Goal: Task Accomplishment & Management: Complete application form

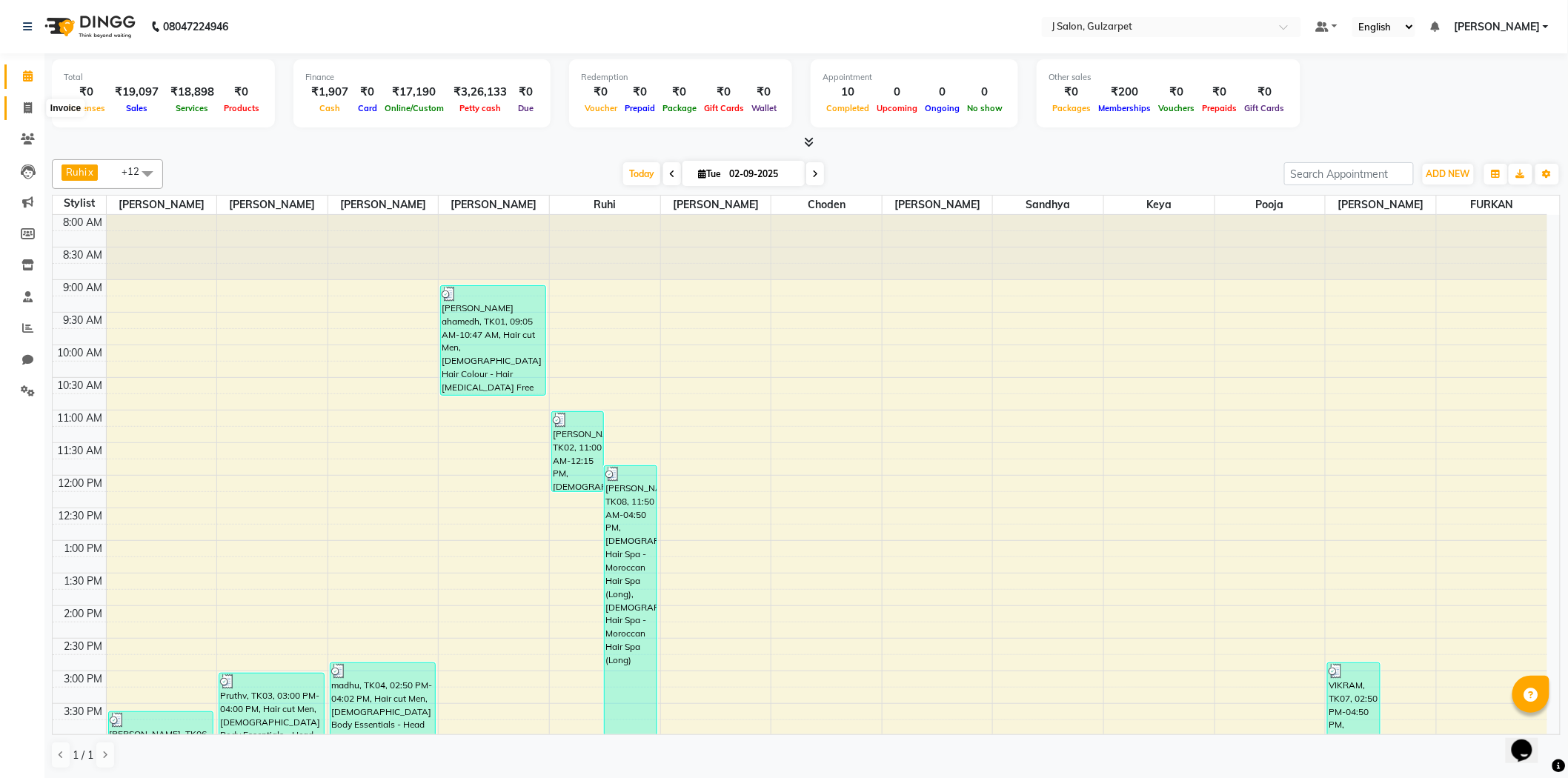
click at [33, 107] on span at bounding box center [27, 109] width 26 height 17
select select "service"
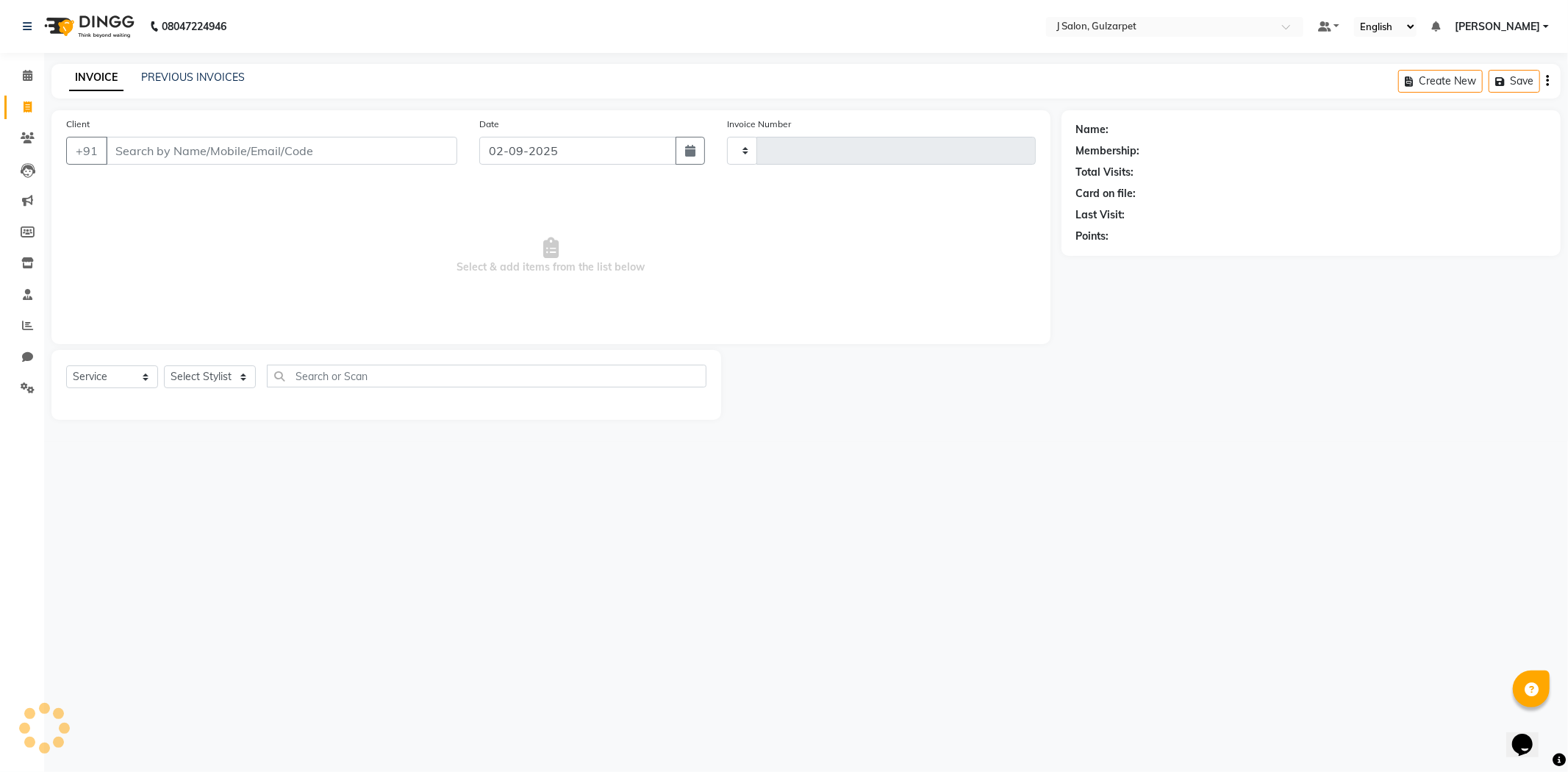
type input "1213"
select select "8558"
click at [251, 152] on input "Client" at bounding box center [281, 150] width 352 height 28
click at [266, 148] on input "Client" at bounding box center [281, 150] width 352 height 28
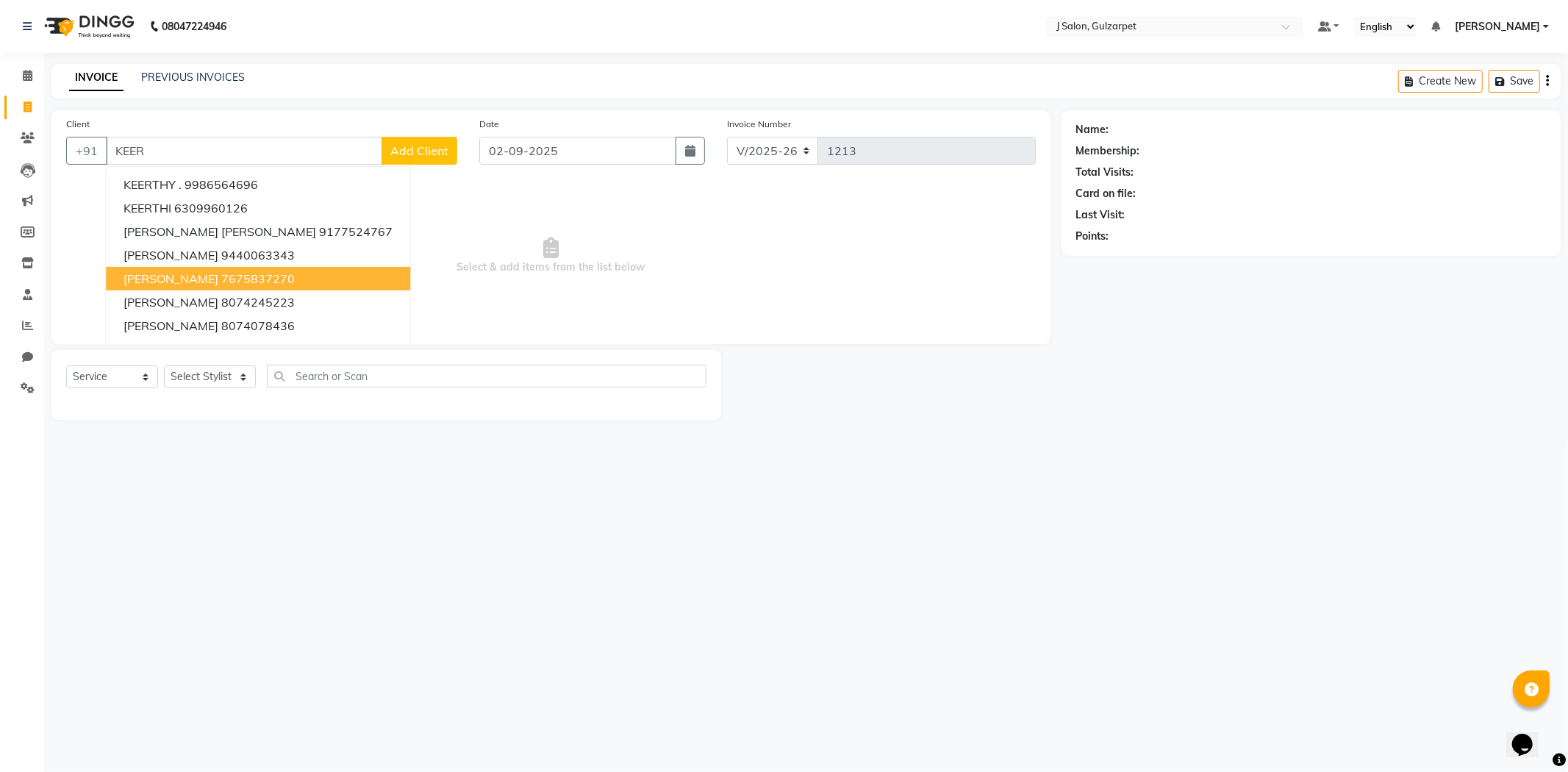
click at [221, 281] on ngb-highlight "7675837270" at bounding box center [257, 278] width 73 height 14
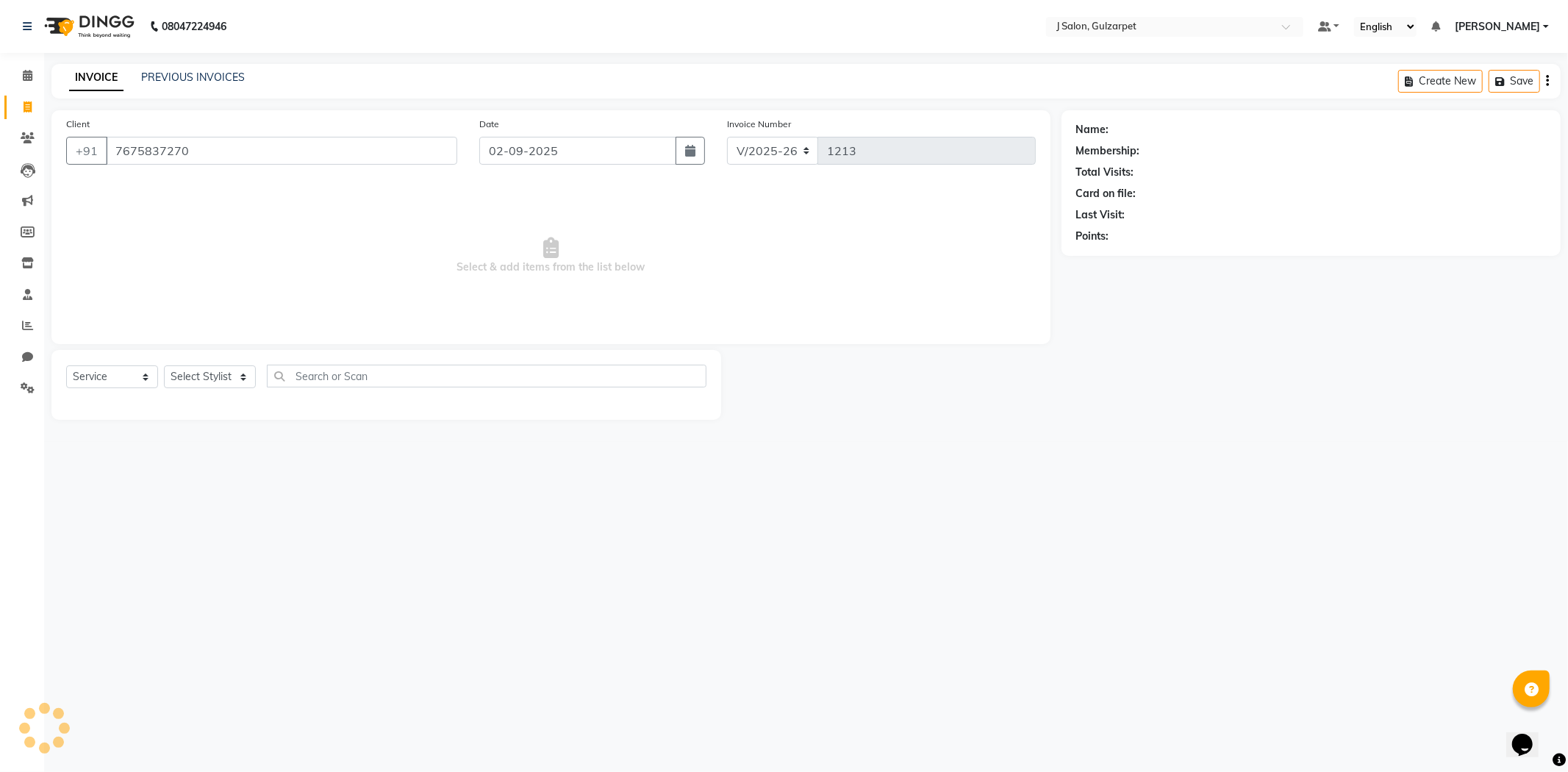
type input "7675837270"
drag, startPoint x: 254, startPoint y: 370, endPoint x: 245, endPoint y: 368, distance: 9.2
click at [254, 370] on select "Select Stylist Admin [PERSON_NAME] [PERSON_NAME] [PERSON_NAME] [PERSON_NAME] [P…" at bounding box center [210, 376] width 92 height 23
select select "84897"
click at [164, 366] on select "Select Stylist Admin [PERSON_NAME] [PERSON_NAME] [PERSON_NAME] [PERSON_NAME] [P…" at bounding box center [210, 376] width 92 height 23
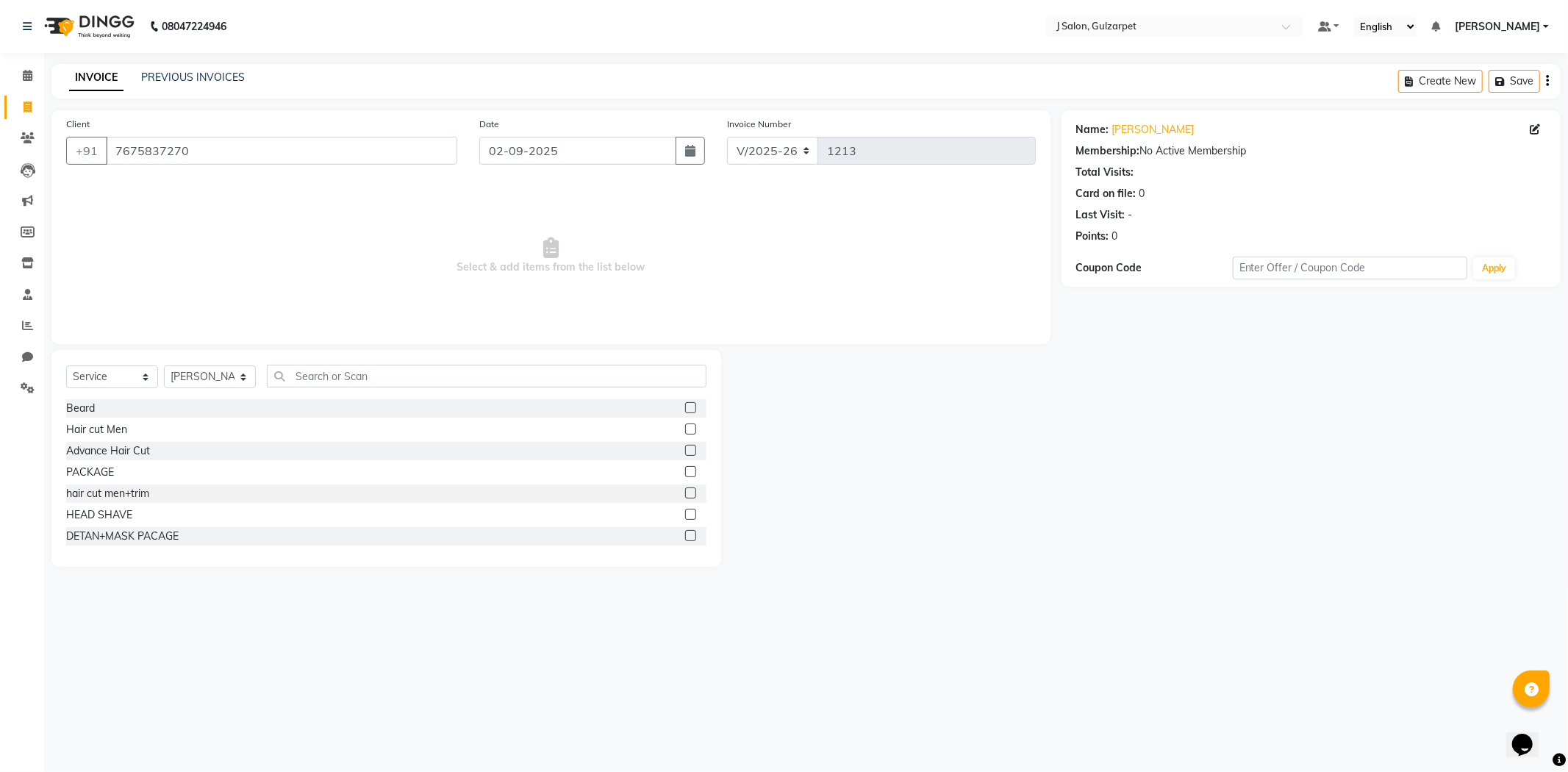
click at [685, 468] on label at bounding box center [691, 472] width 11 height 11
click at [685, 468] on input "checkbox" at bounding box center [690, 472] width 10 height 10
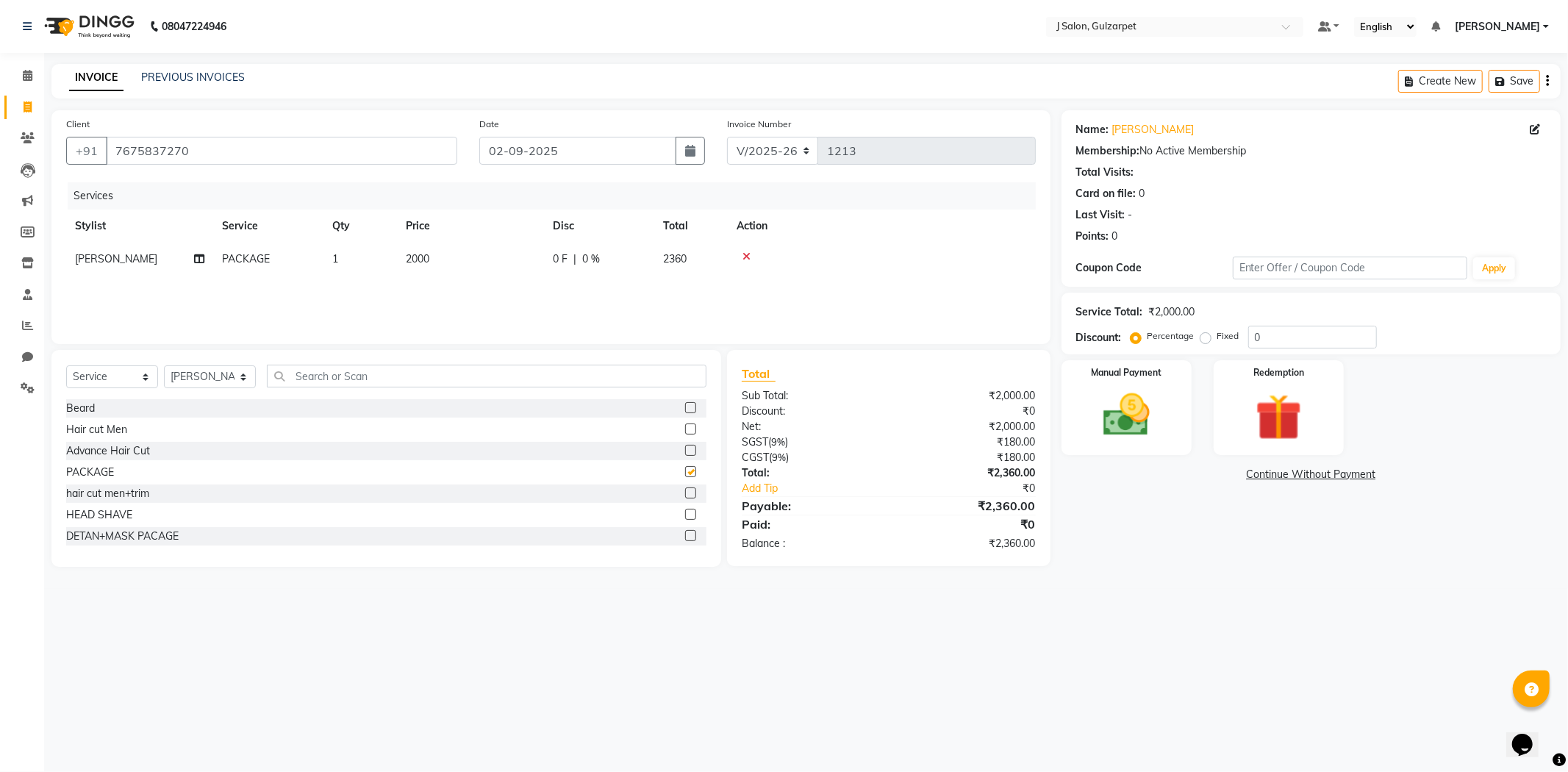
checkbox input "false"
click at [428, 268] on td "2000" at bounding box center [470, 258] width 147 height 33
select select "84897"
click at [241, 382] on select "Select Stylist Admin [PERSON_NAME] [PERSON_NAME] [PERSON_NAME] [PERSON_NAME] [P…" at bounding box center [210, 376] width 92 height 23
select select "84894"
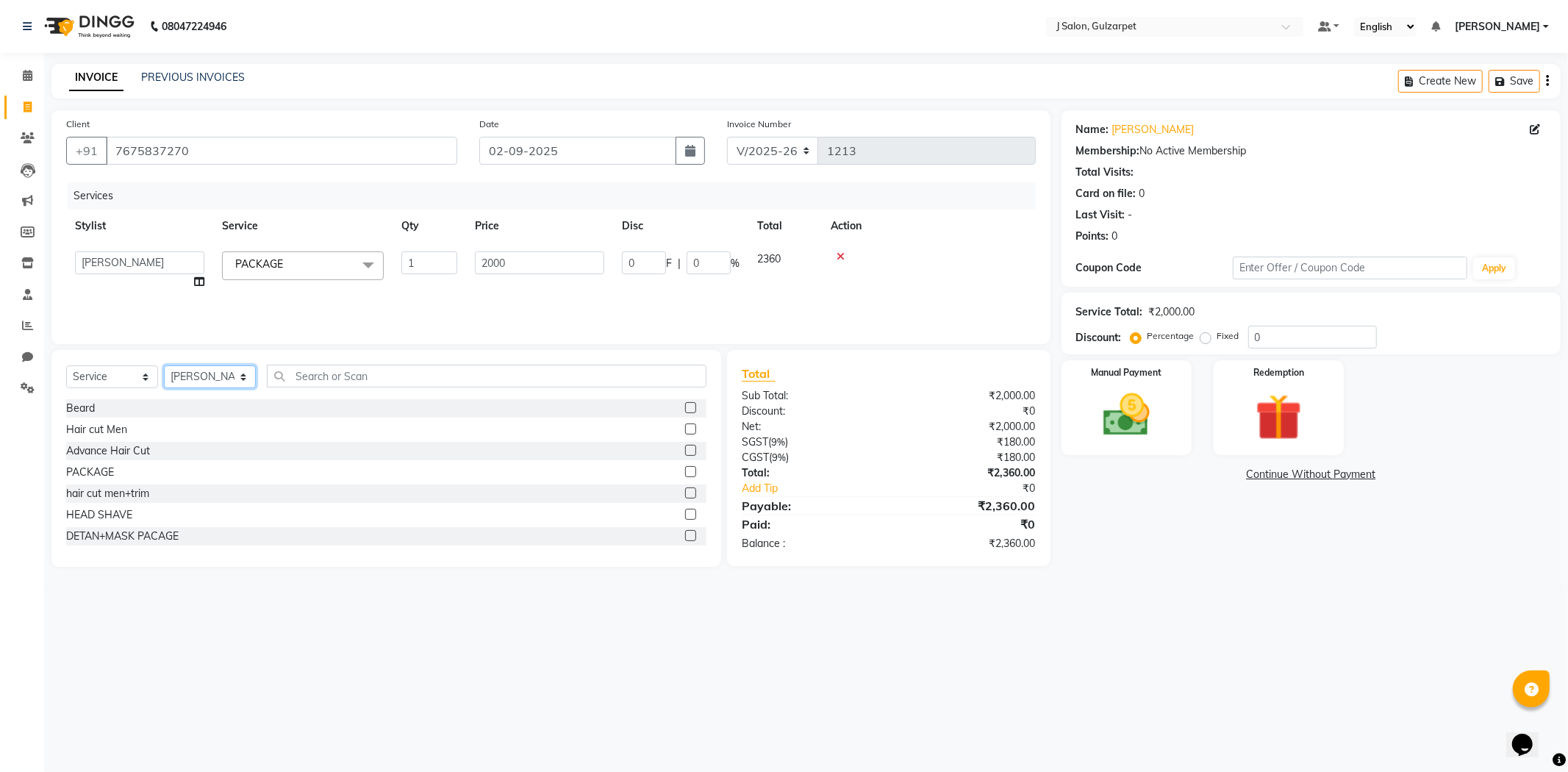
click at [164, 366] on select "Select Stylist Admin [PERSON_NAME] [PERSON_NAME] [PERSON_NAME] [PERSON_NAME] [P…" at bounding box center [210, 376] width 92 height 23
click at [685, 471] on label at bounding box center [691, 472] width 11 height 11
click at [685, 471] on input "checkbox" at bounding box center [690, 472] width 10 height 10
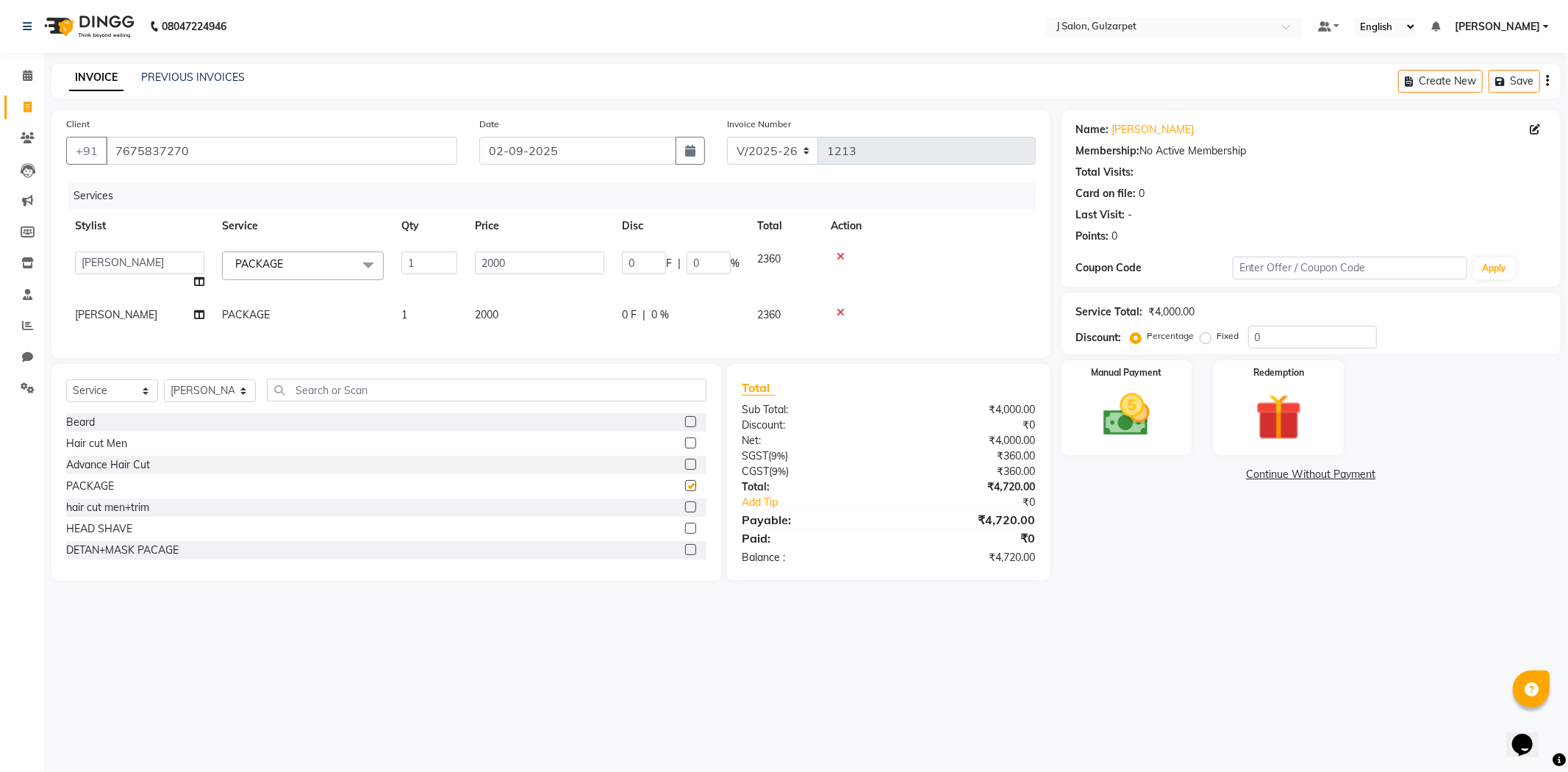
checkbox input "false"
click at [513, 306] on td "2000" at bounding box center [540, 315] width 147 height 33
select select "84894"
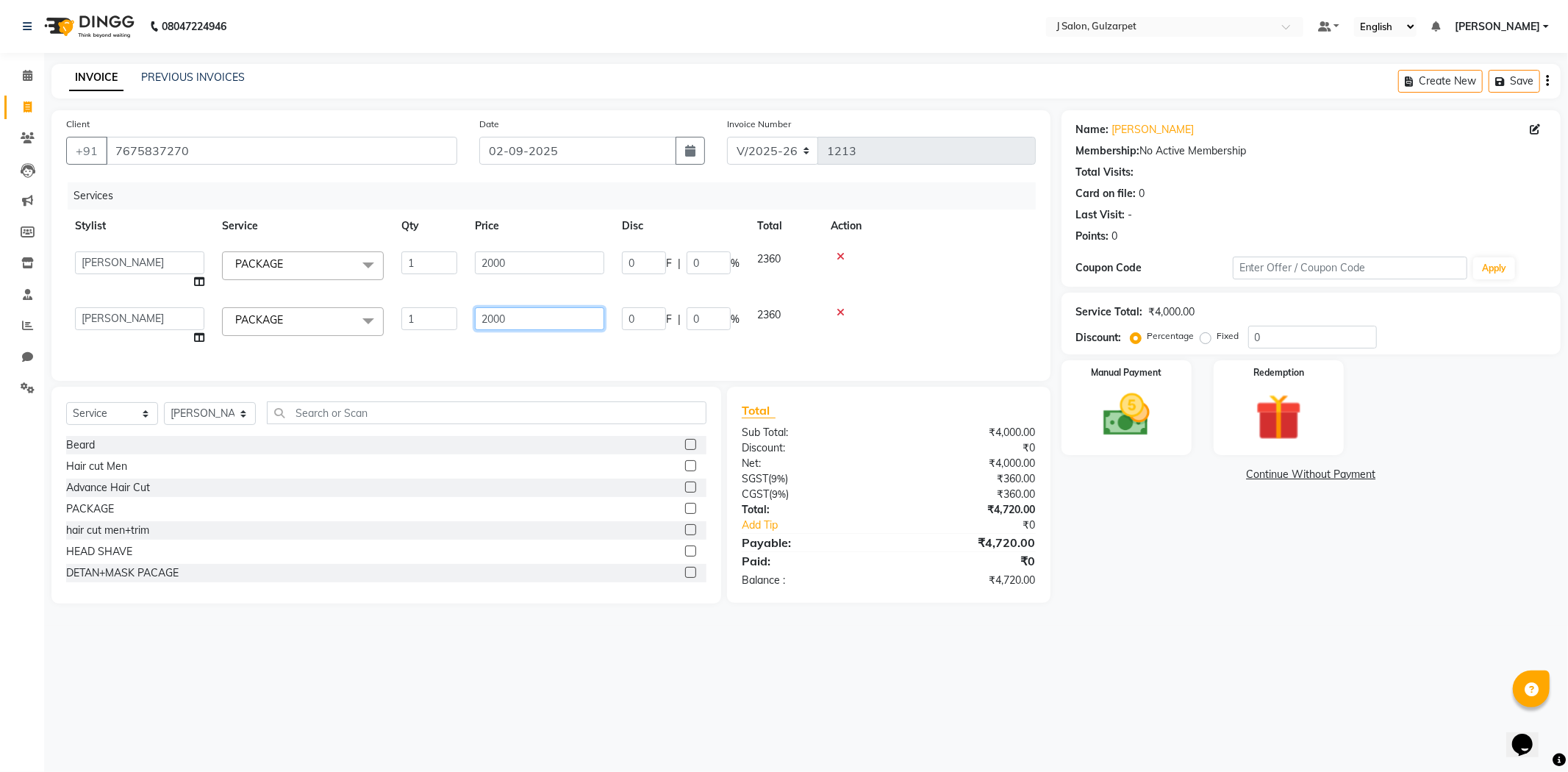
drag, startPoint x: 519, startPoint y: 317, endPoint x: 547, endPoint y: 319, distance: 28.1
click at [533, 318] on input "2000" at bounding box center [540, 318] width 130 height 23
type input "2"
type input "5000"
click at [422, 432] on div "Select Service Product Membership Package Voucher Prepaid Gift Card Select Styl…" at bounding box center [386, 495] width 670 height 216
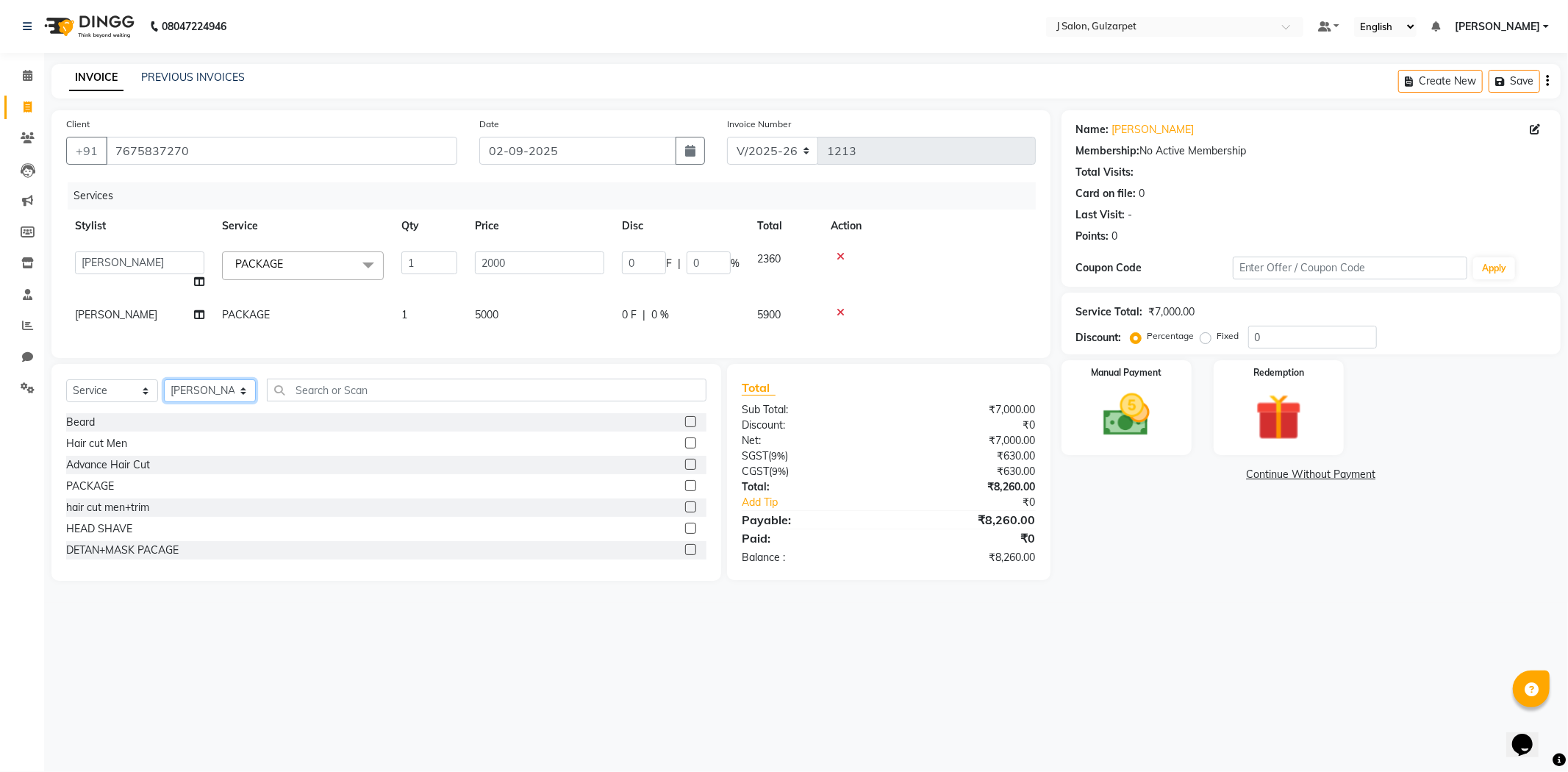
drag, startPoint x: 210, startPoint y: 403, endPoint x: 209, endPoint y: 413, distance: 10.0
click at [210, 402] on select "Select Stylist Admin [PERSON_NAME] [PERSON_NAME] [PERSON_NAME] [PERSON_NAME] [P…" at bounding box center [210, 391] width 92 height 23
select select "84895"
click at [164, 392] on select "Select Stylist Admin [PERSON_NAME] [PERSON_NAME] [PERSON_NAME] [PERSON_NAME] [P…" at bounding box center [210, 391] width 92 height 23
click at [685, 491] on label at bounding box center [691, 486] width 11 height 11
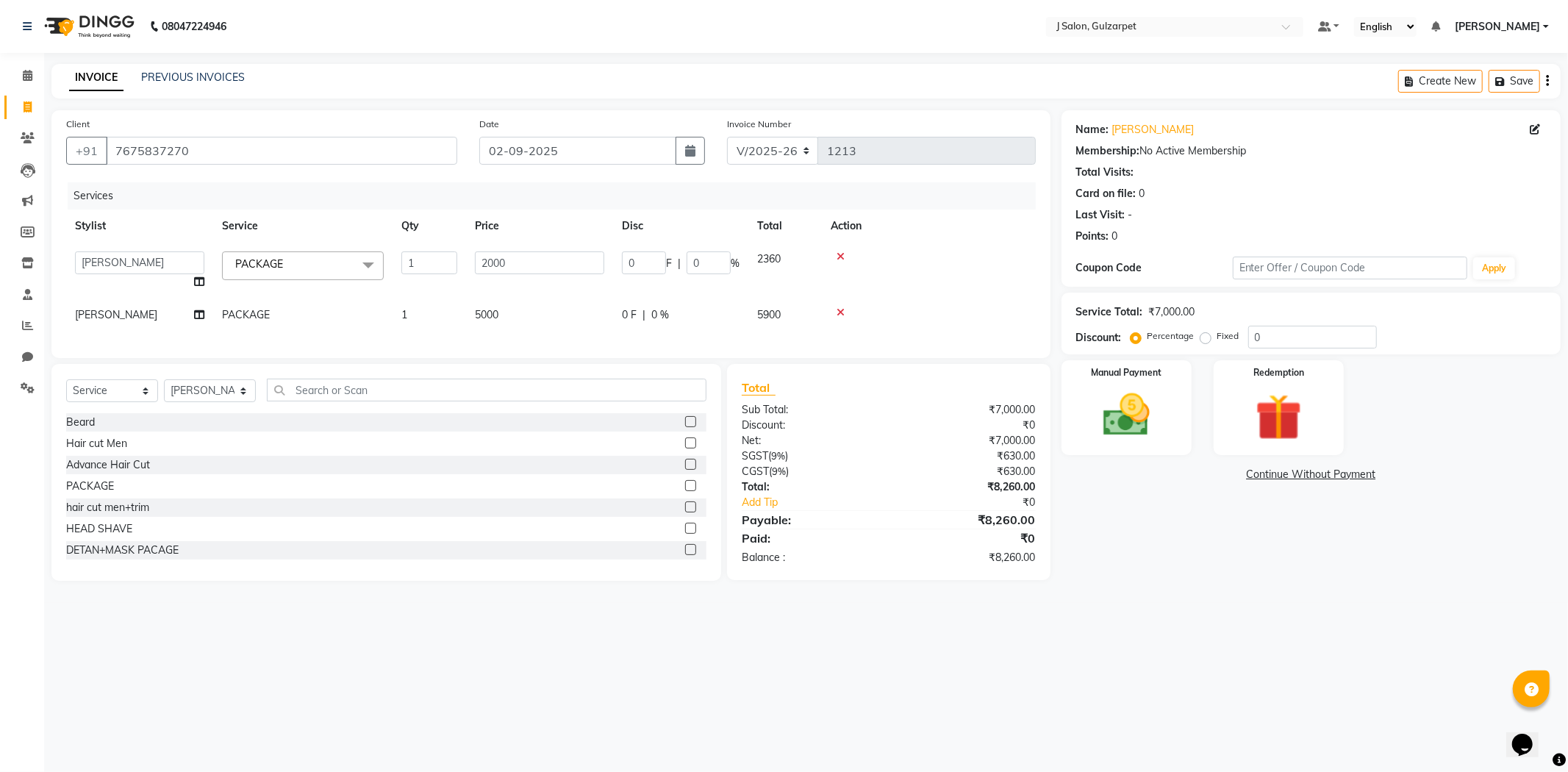
click at [685, 491] on input "checkbox" at bounding box center [690, 486] width 10 height 10
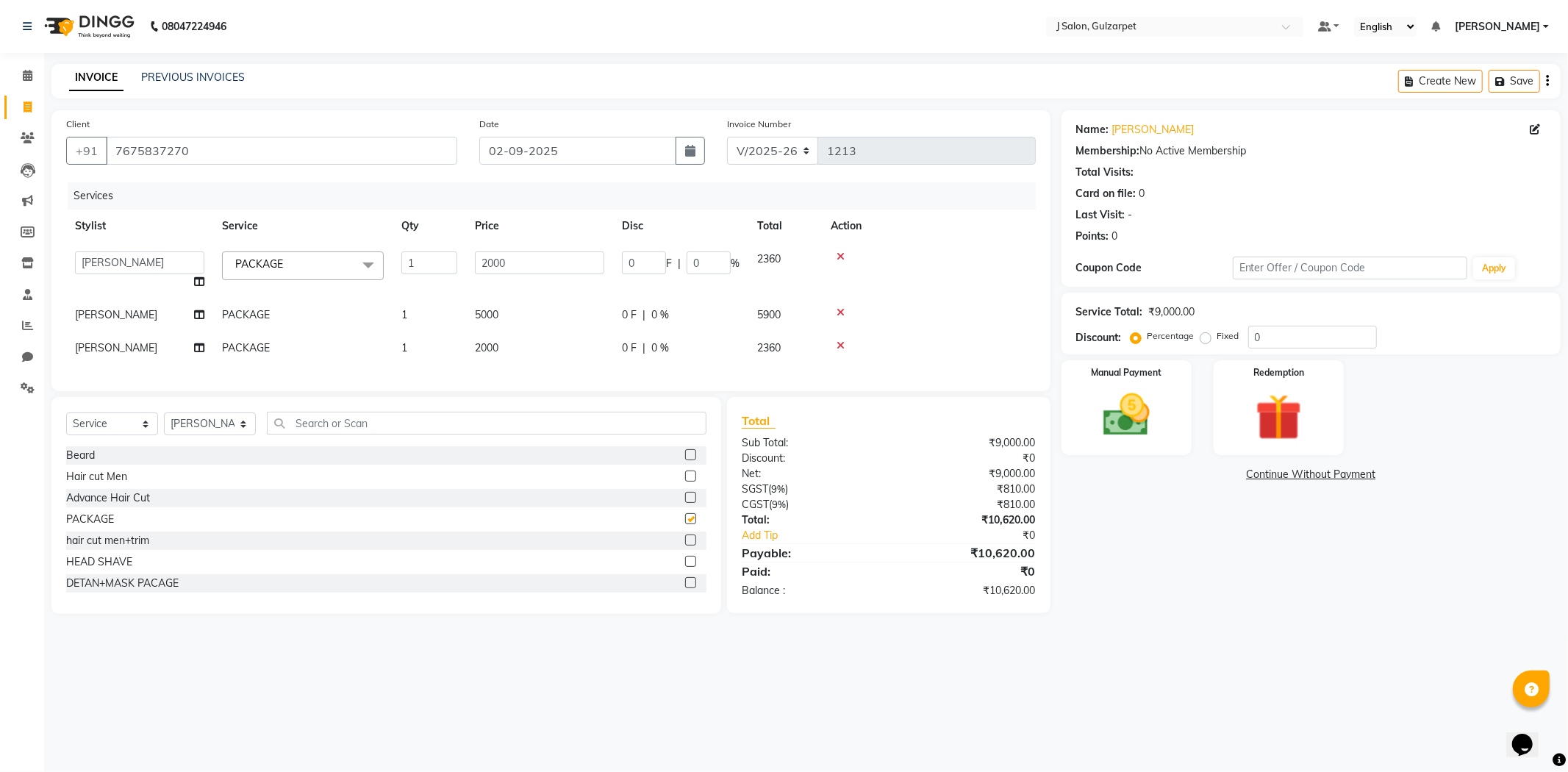
checkbox input "false"
click at [489, 342] on span "2000" at bounding box center [486, 348] width 24 height 13
select select "84895"
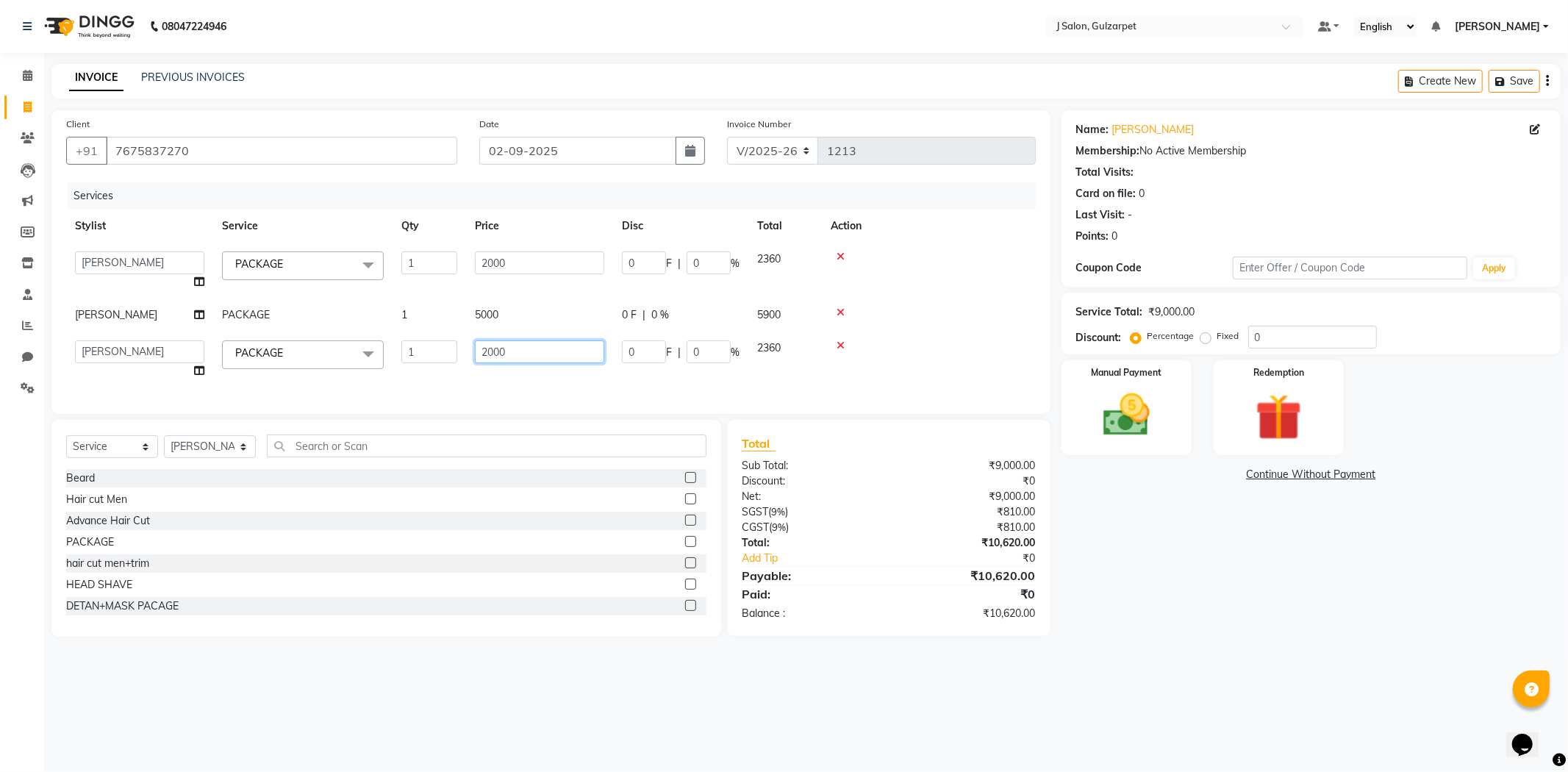
click at [494, 351] on input "2000" at bounding box center [540, 352] width 130 height 23
type input "1800"
click at [1305, 340] on input "0" at bounding box center [1312, 337] width 129 height 23
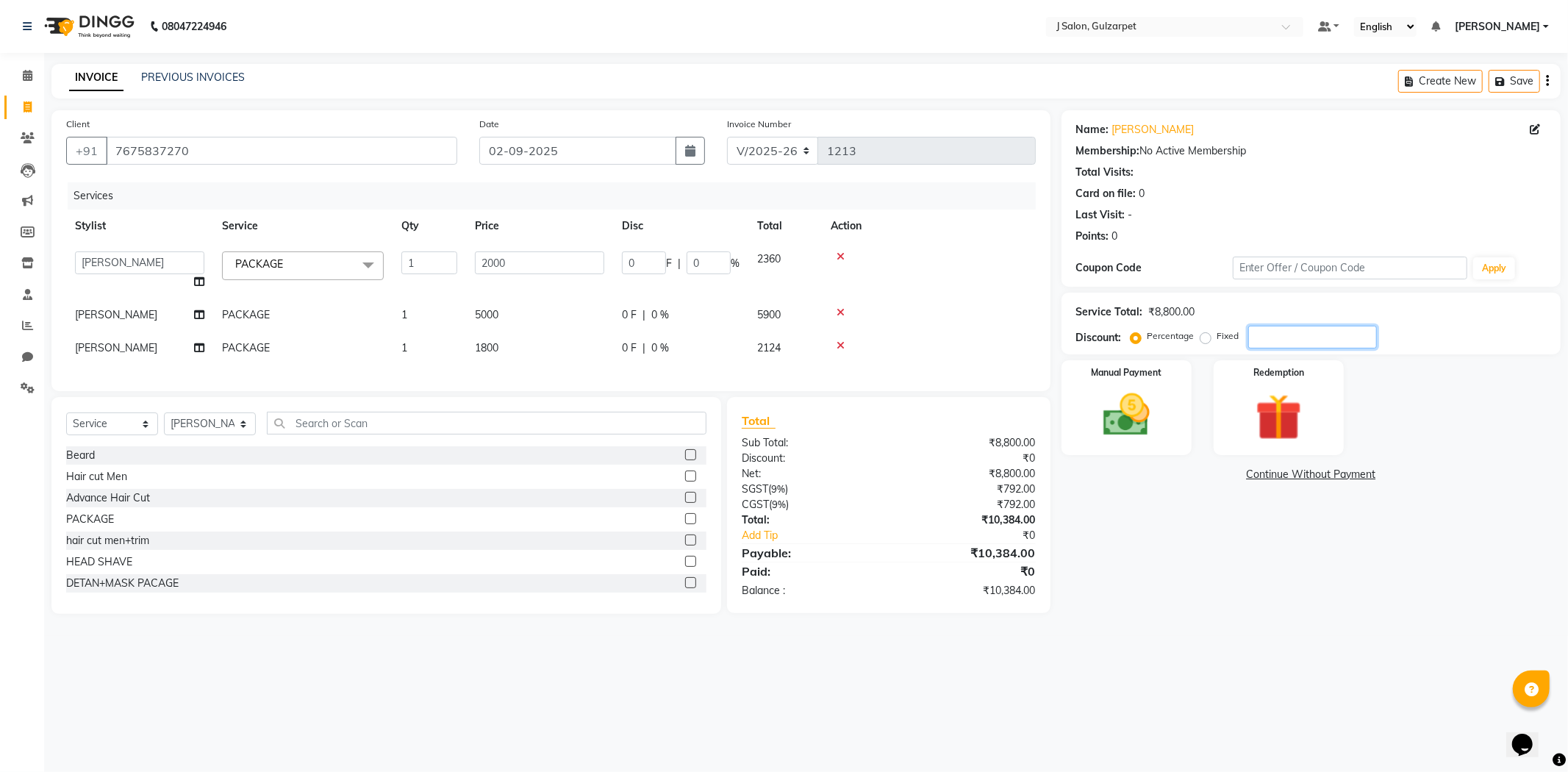
type input "1"
type input "20"
type input "1"
type input "15"
type input "300"
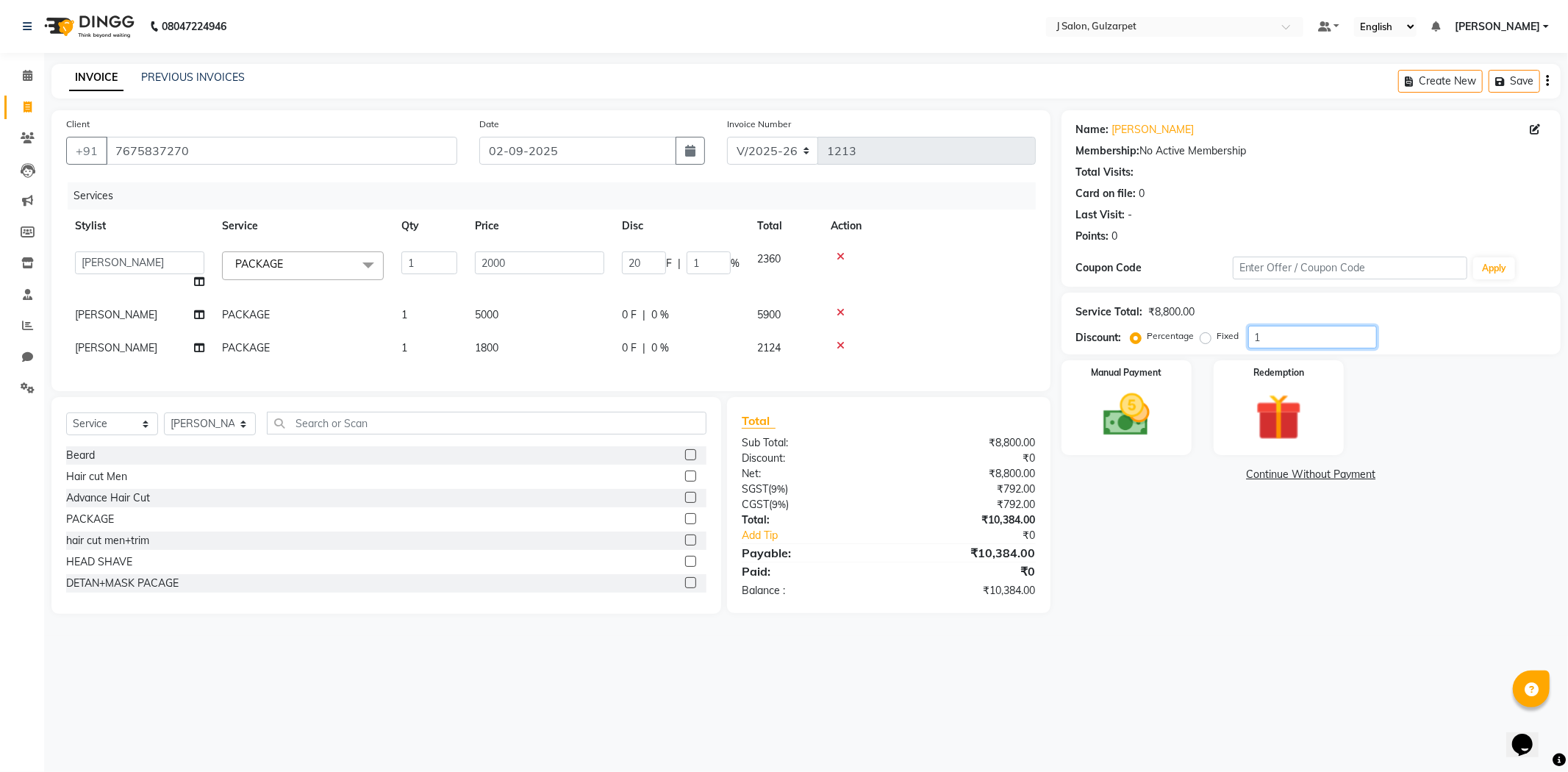
type input "15"
type input "15.1"
type input "302"
type input "15.1"
type input "15.15"
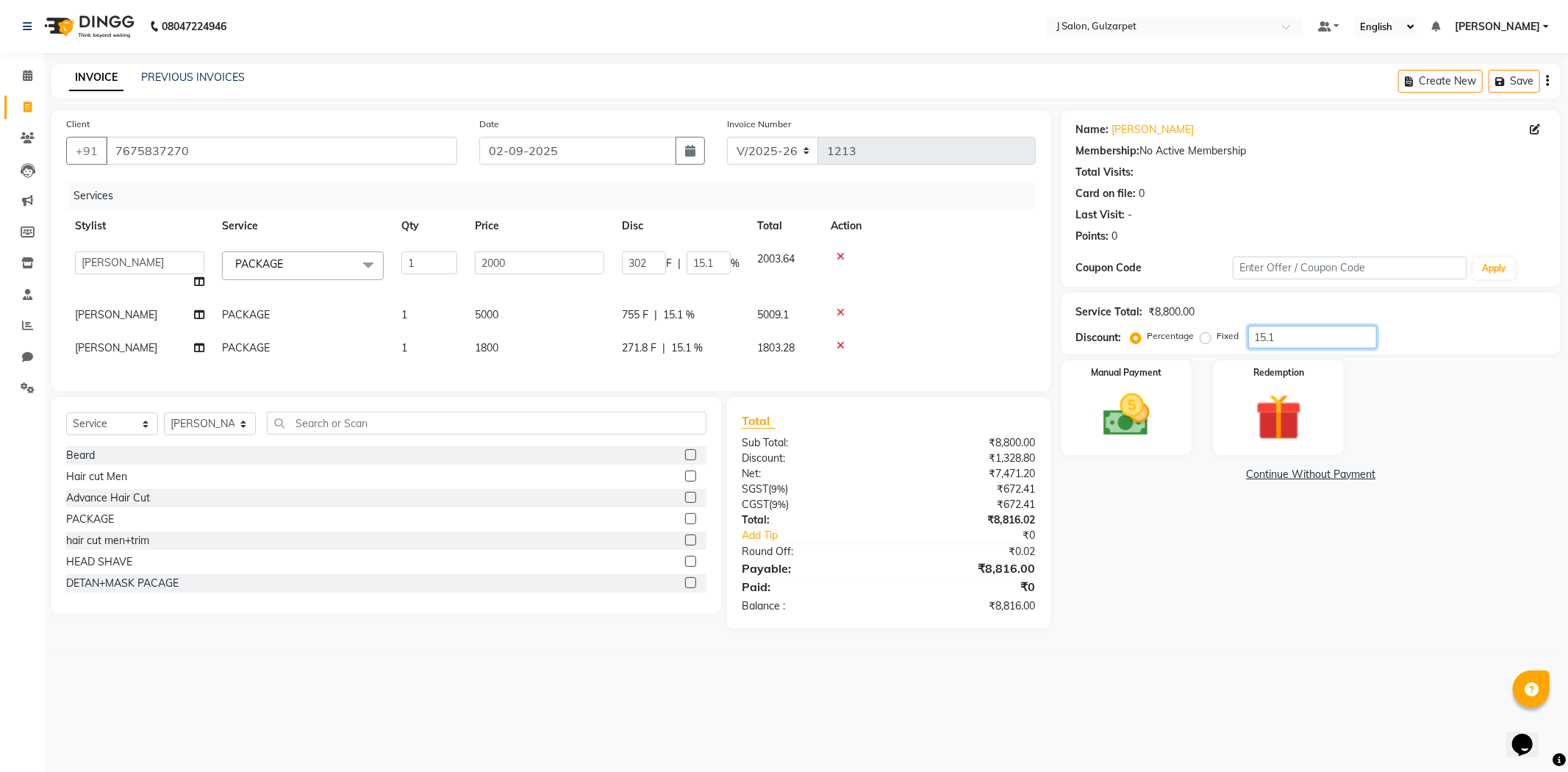
type input "303"
type input "15.15"
click at [1118, 407] on img at bounding box center [1127, 415] width 79 height 56
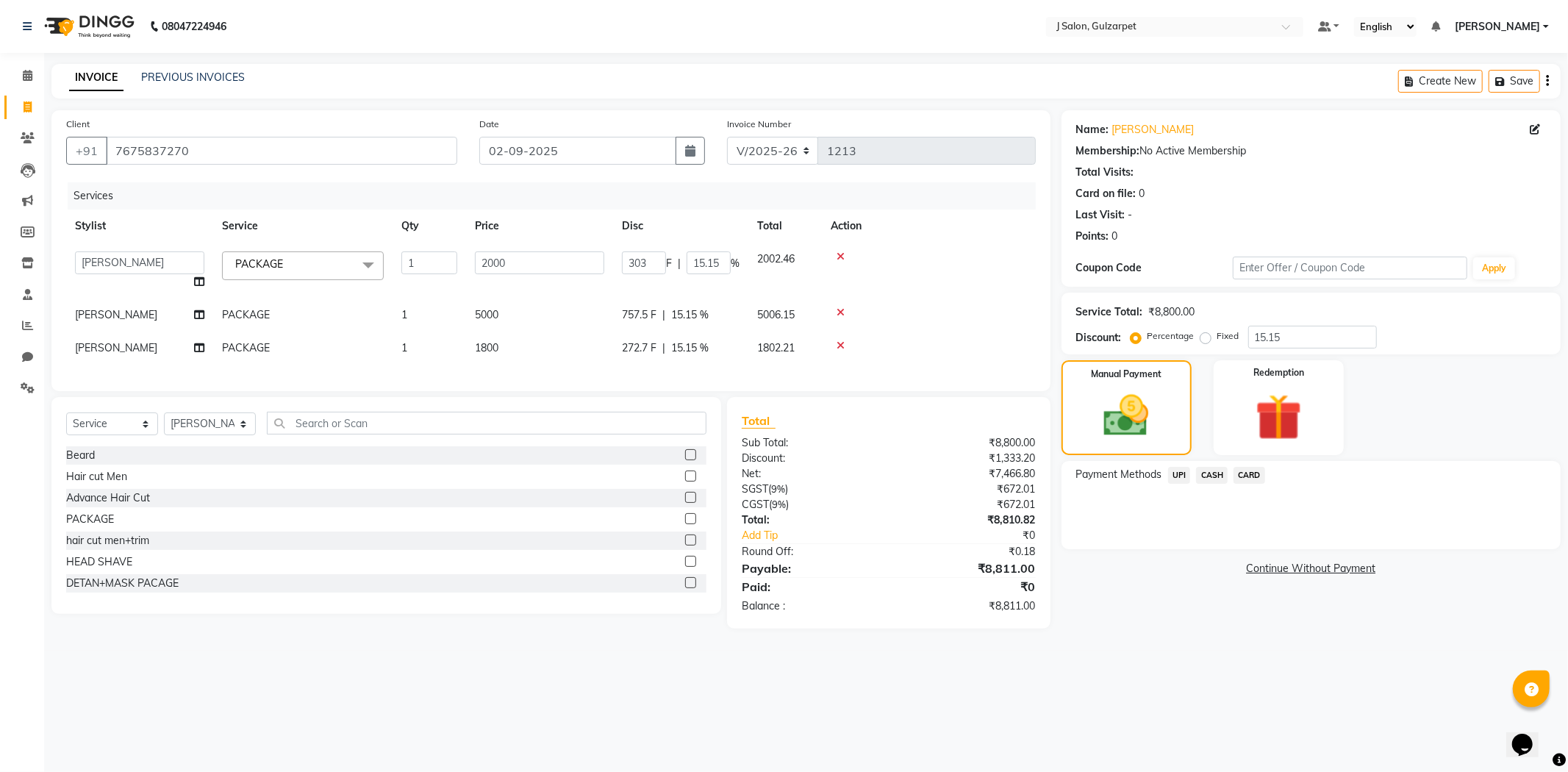
click at [1251, 471] on span "CARD" at bounding box center [1249, 476] width 31 height 17
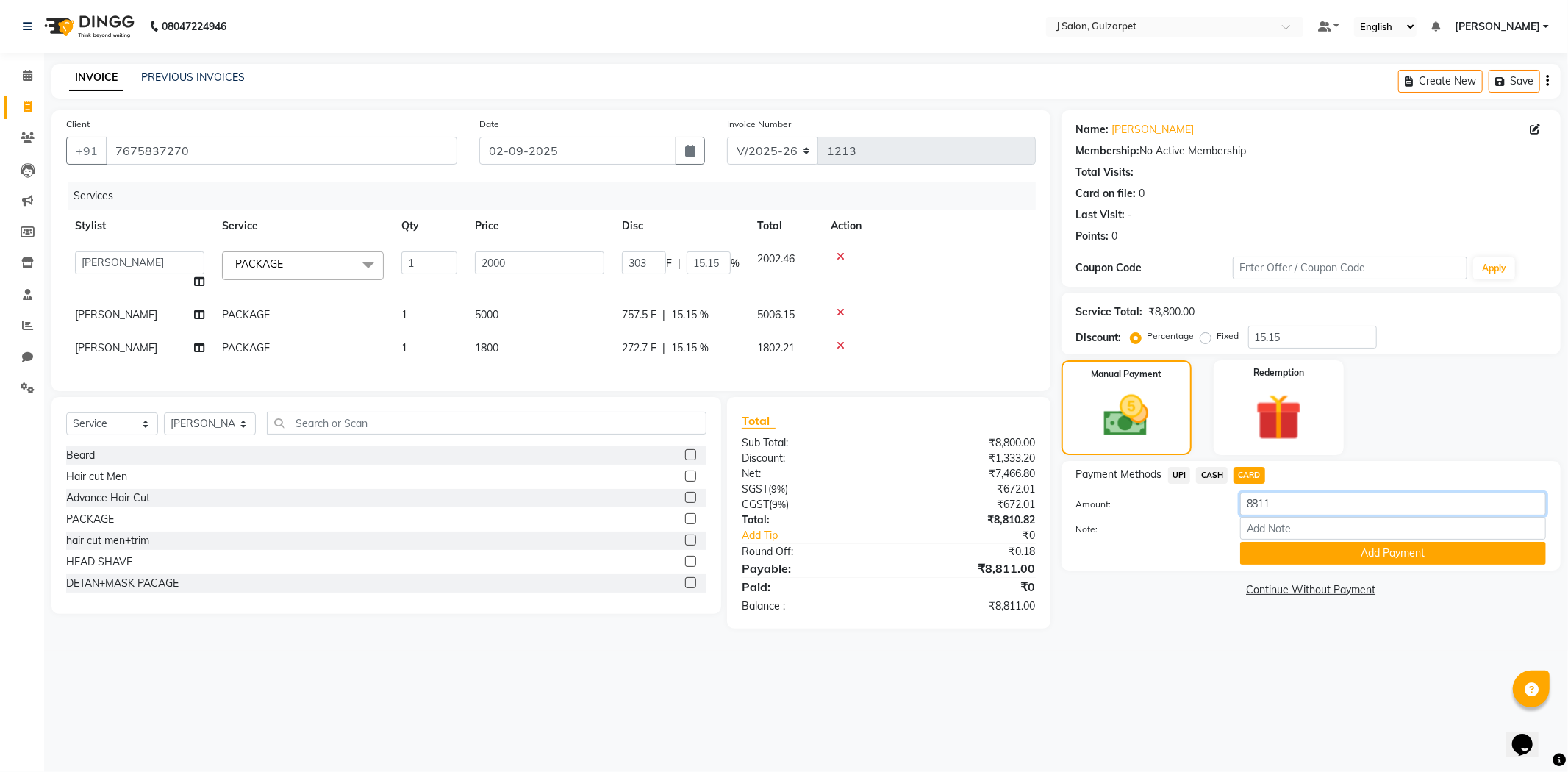
click at [1312, 509] on input "8811" at bounding box center [1393, 504] width 306 height 23
type input "8"
type input "1800"
click at [1362, 559] on button "Add Payment" at bounding box center [1393, 553] width 306 height 23
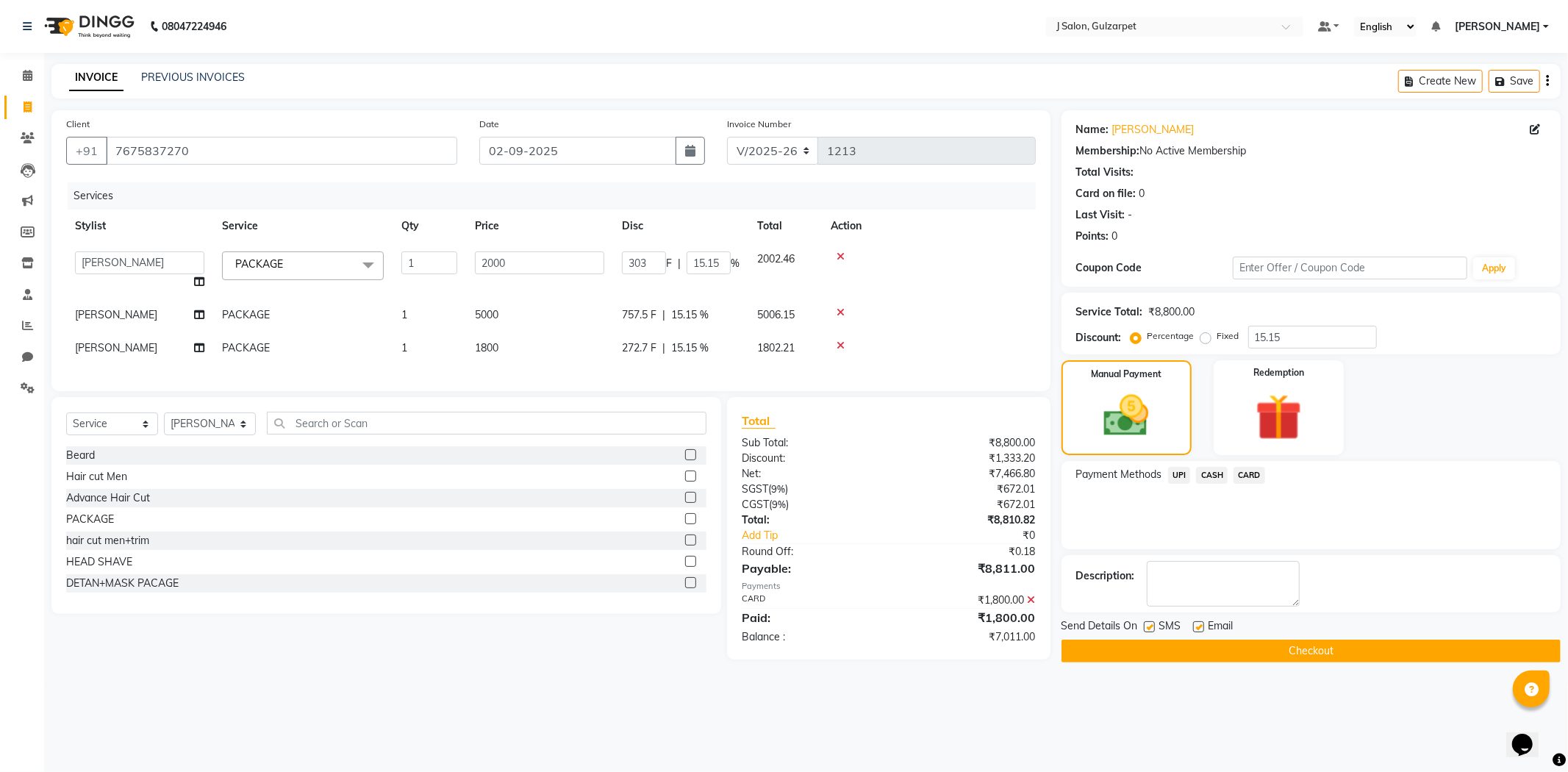
click at [1180, 467] on span "UPI" at bounding box center [1179, 476] width 23 height 17
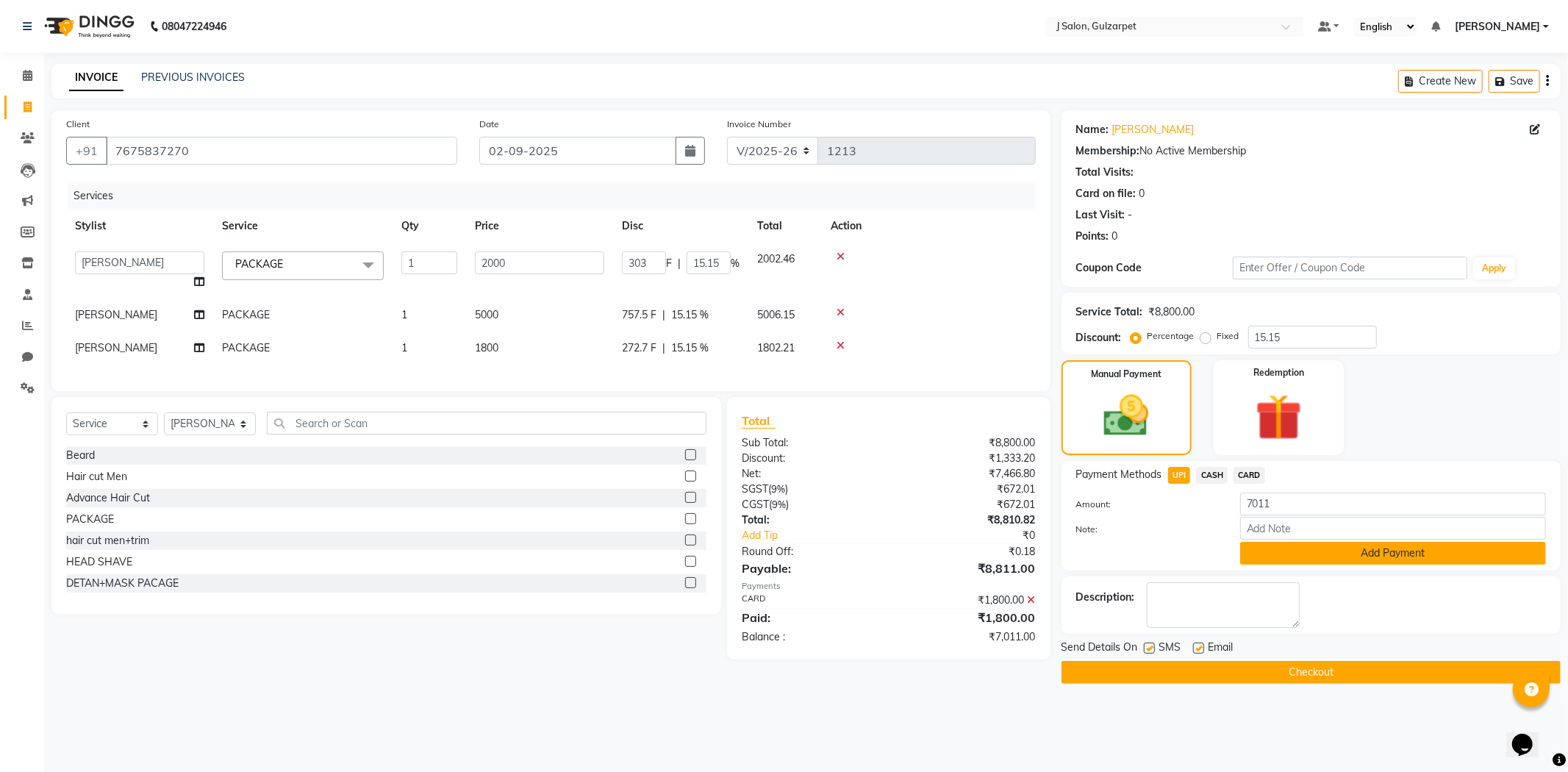
click at [1341, 548] on button "Add Payment" at bounding box center [1393, 553] width 306 height 23
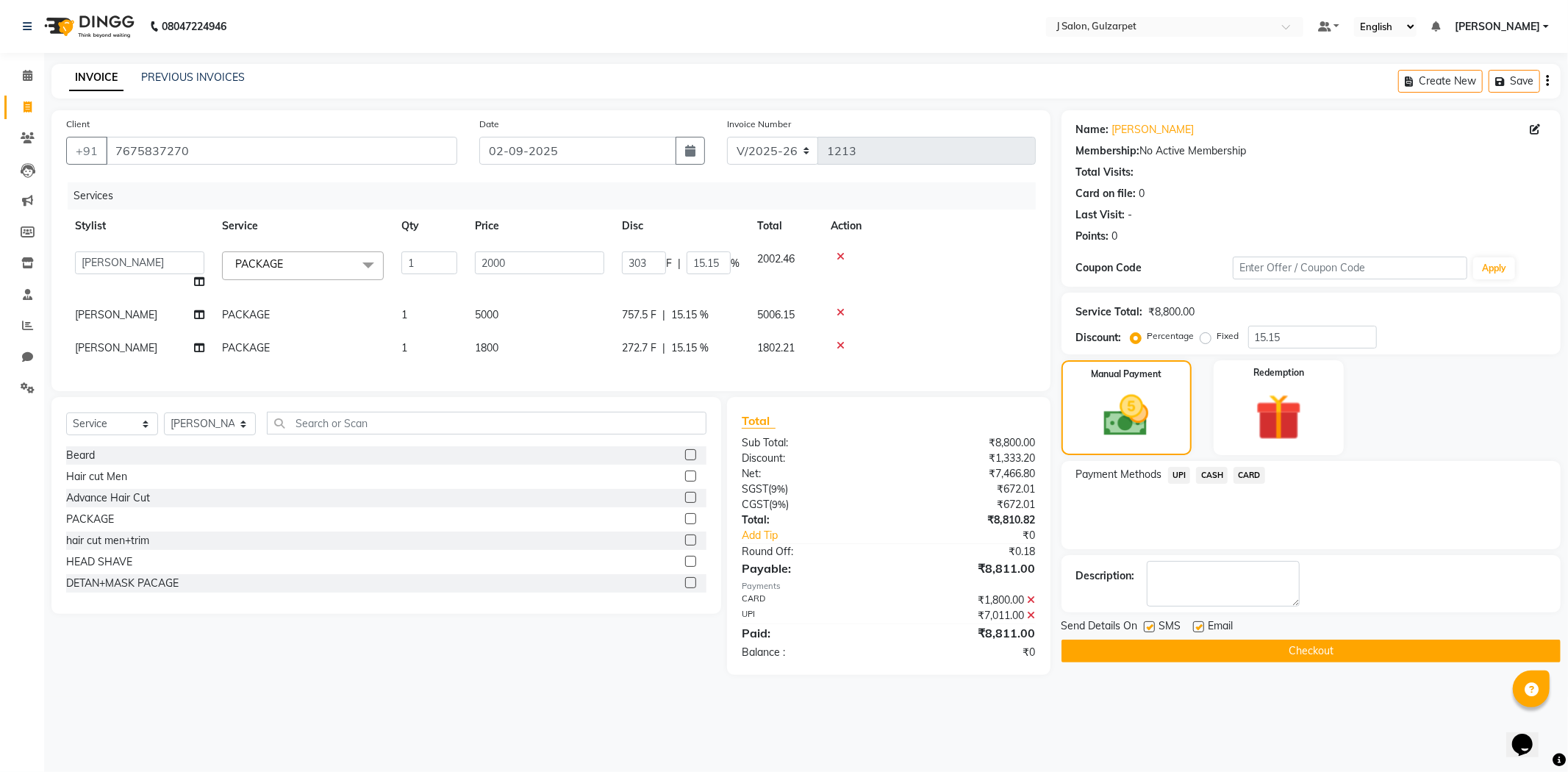
click at [1357, 640] on button "Checkout" at bounding box center [1312, 651] width 499 height 23
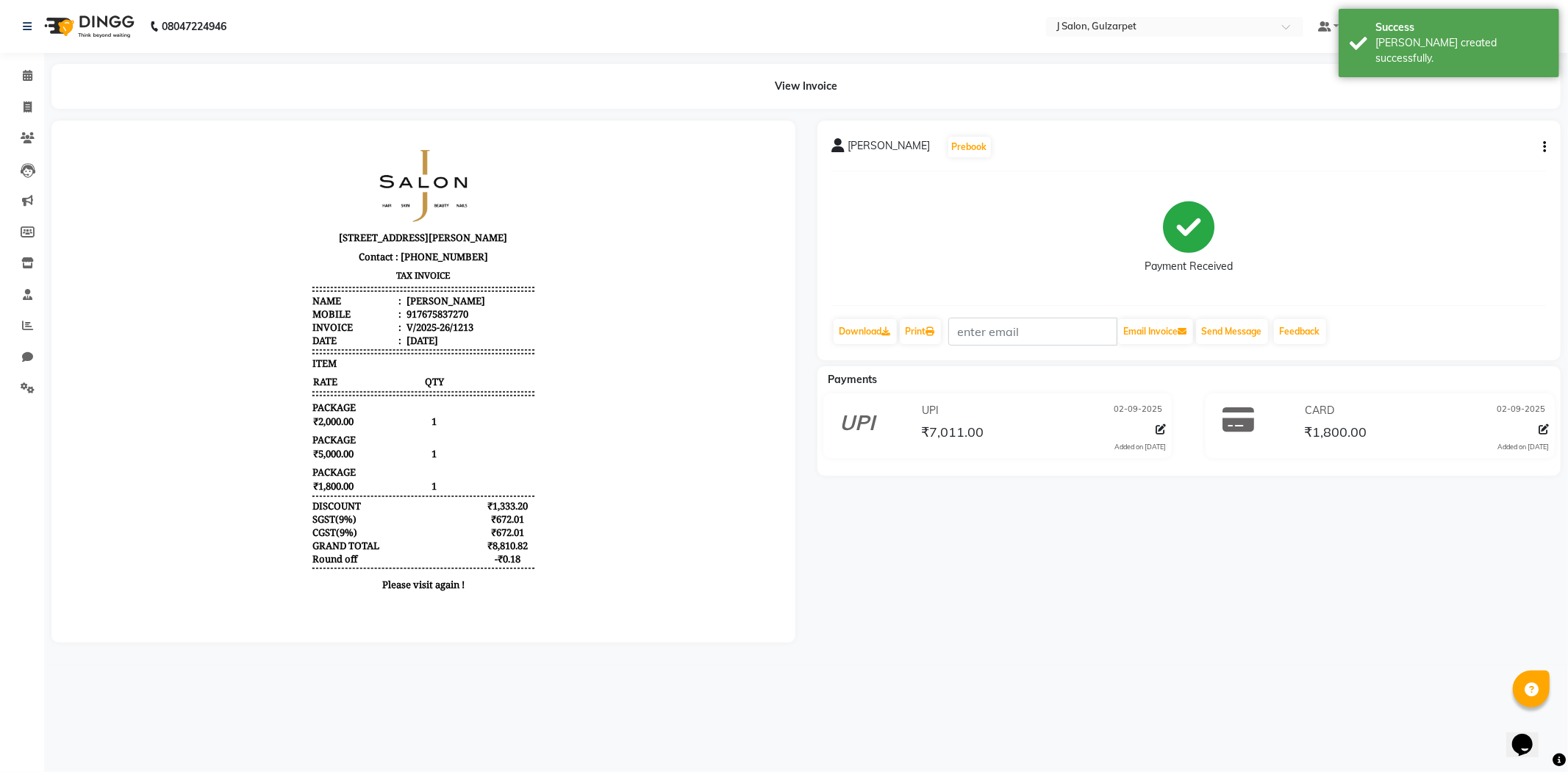
select select "service"
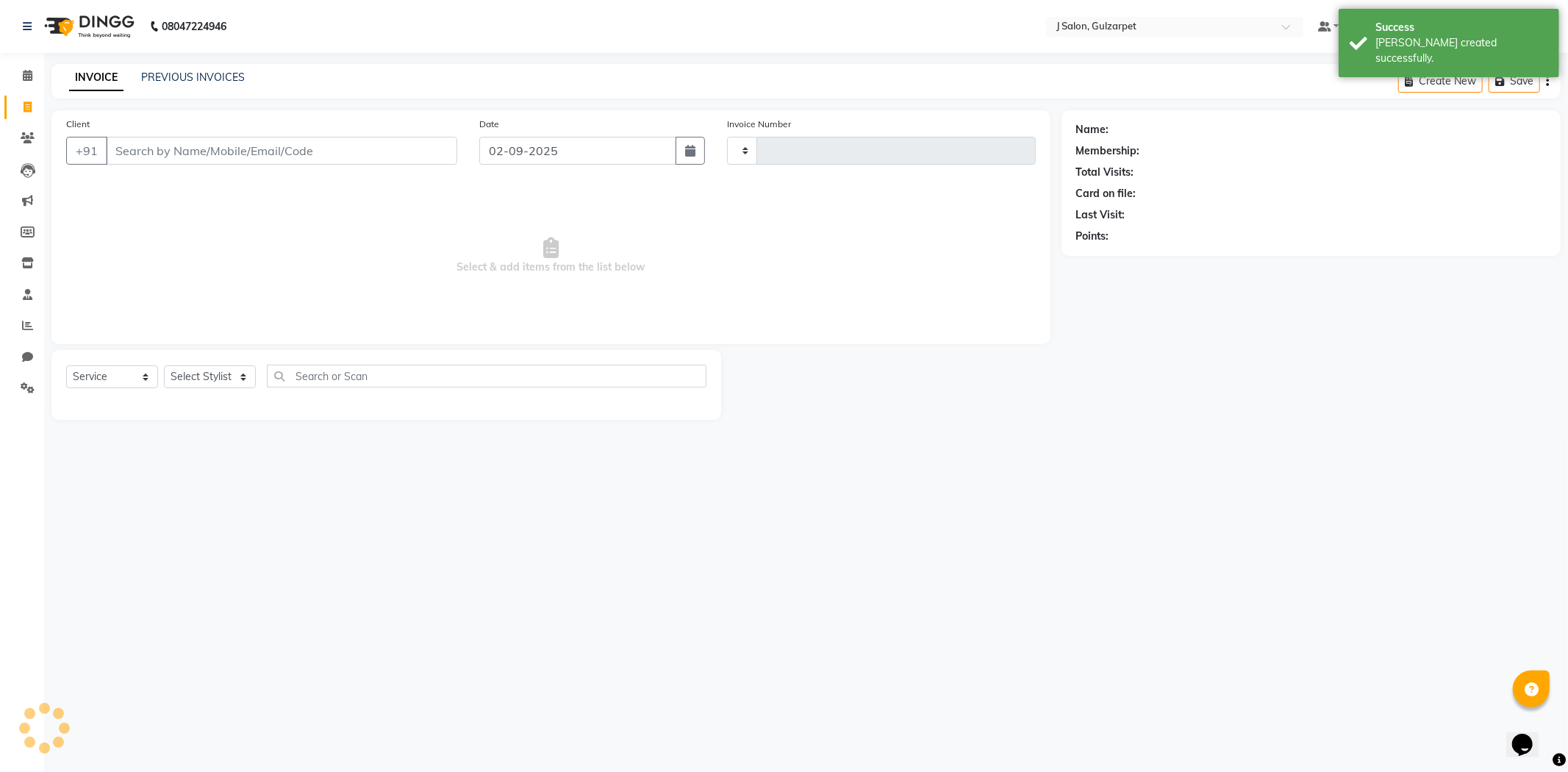
type input "1214"
